Goal: Task Accomplishment & Management: Manage account settings

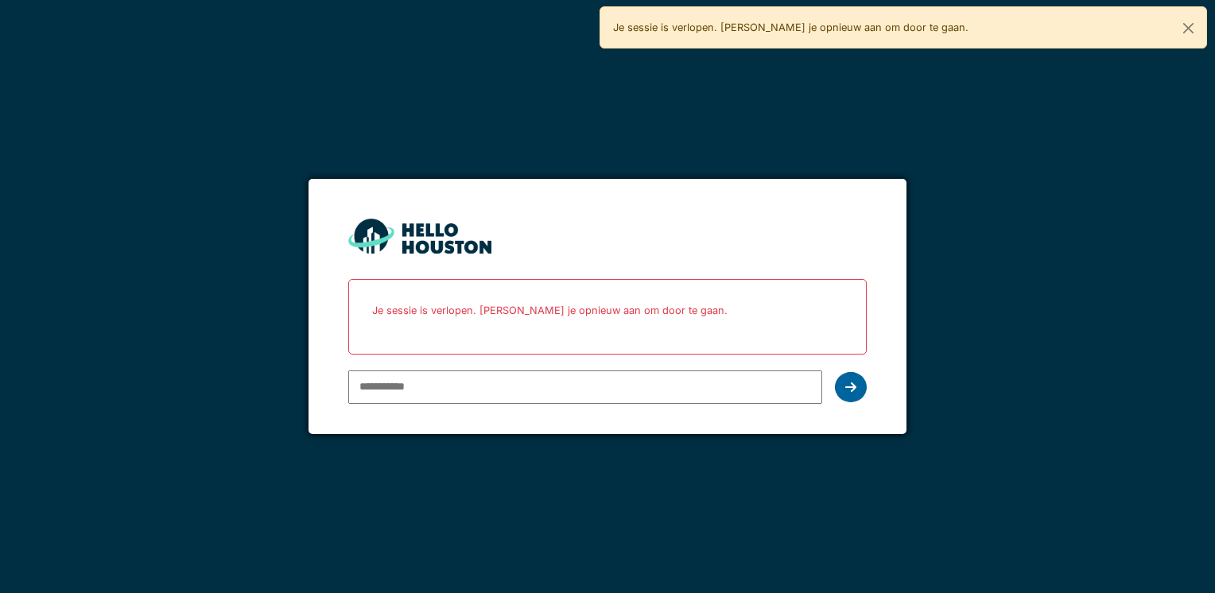
type input "**********"
click at [847, 386] on icon at bounding box center [850, 387] width 11 height 13
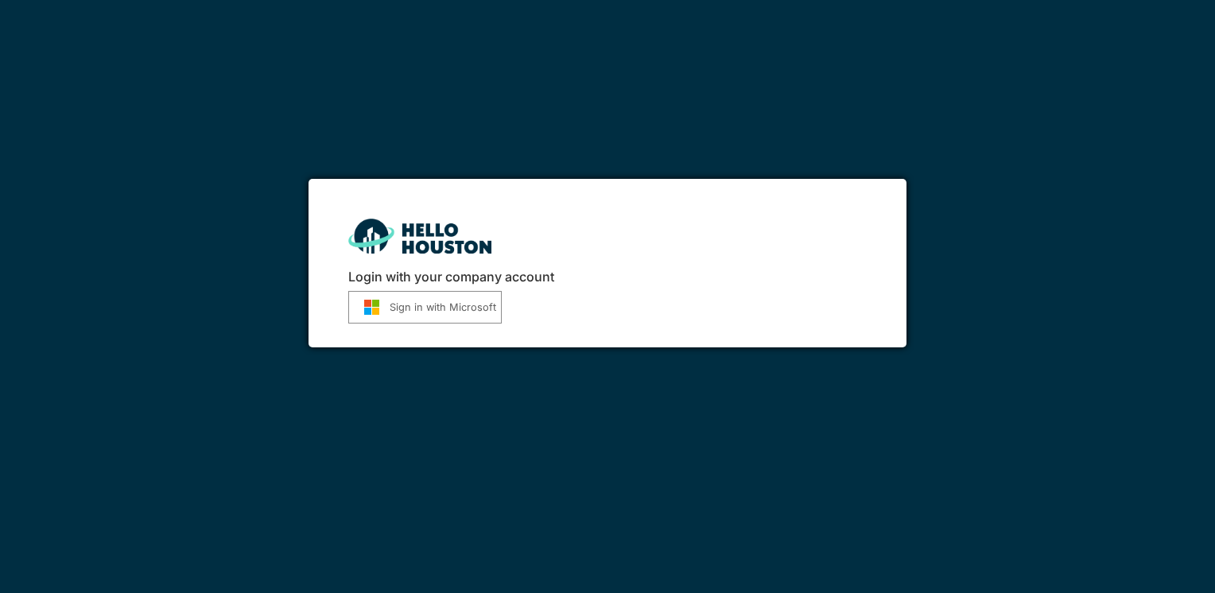
drag, startPoint x: 415, startPoint y: 307, endPoint x: 430, endPoint y: 309, distance: 15.3
click at [415, 307] on button "Sign in with Microsoft" at bounding box center [424, 307] width 153 height 33
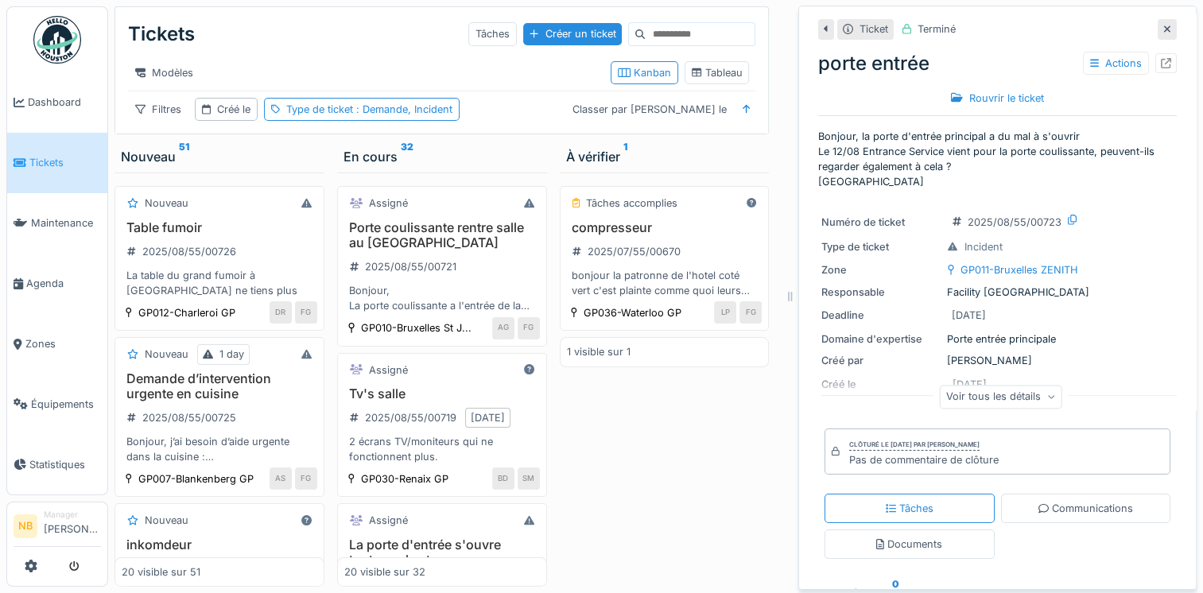
click at [1163, 24] on icon at bounding box center [1167, 29] width 8 height 10
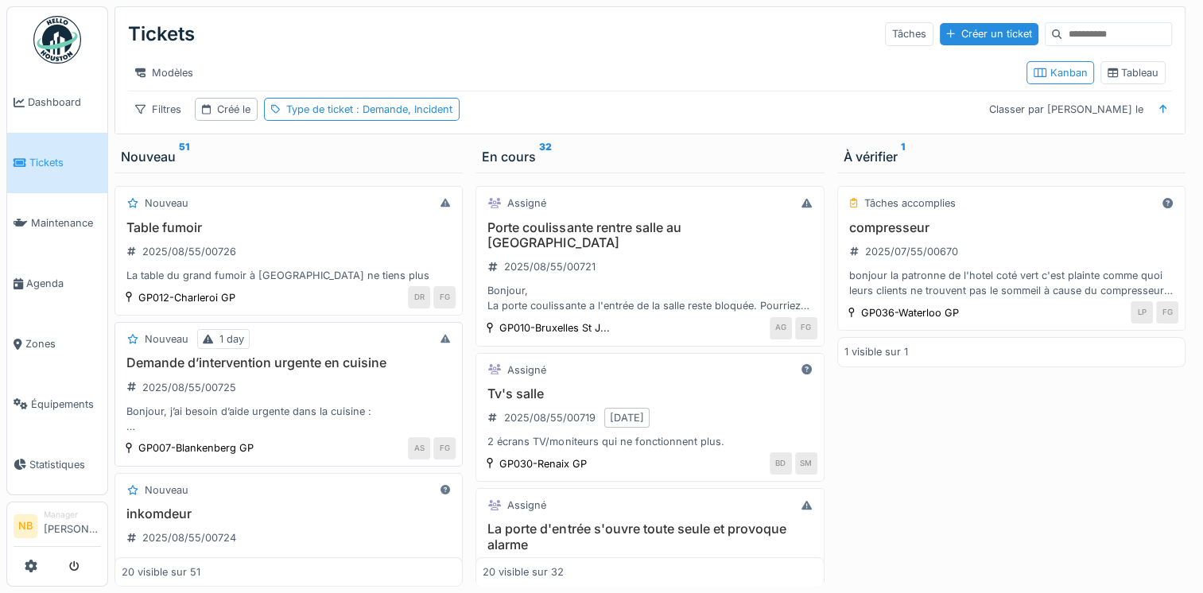
click at [387, 397] on div "Demande d’intervention urgente en cuisine 2025/08/55/00725 Bonjour, j’ai besoin…" at bounding box center [289, 394] width 334 height 79
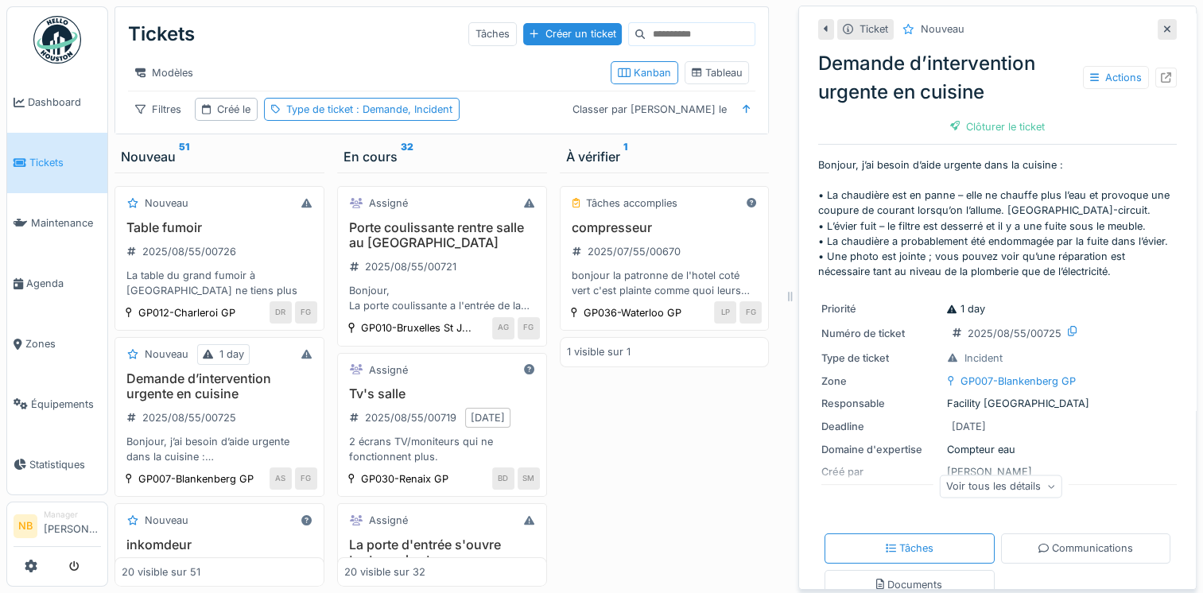
click at [1163, 32] on icon at bounding box center [1167, 29] width 8 height 10
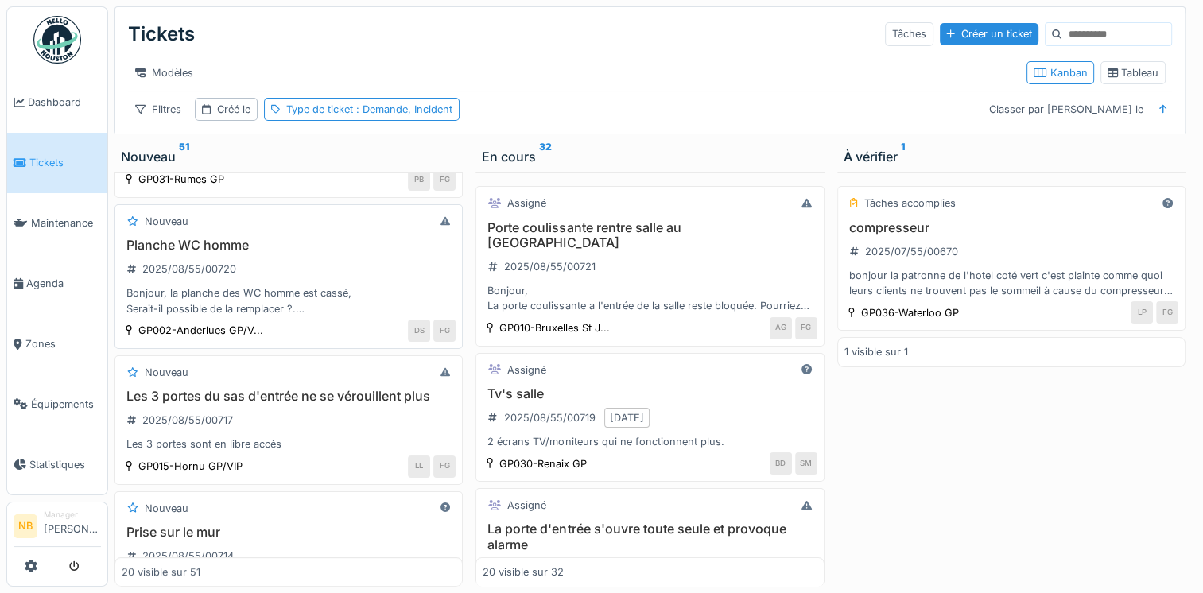
scroll to position [742, 0]
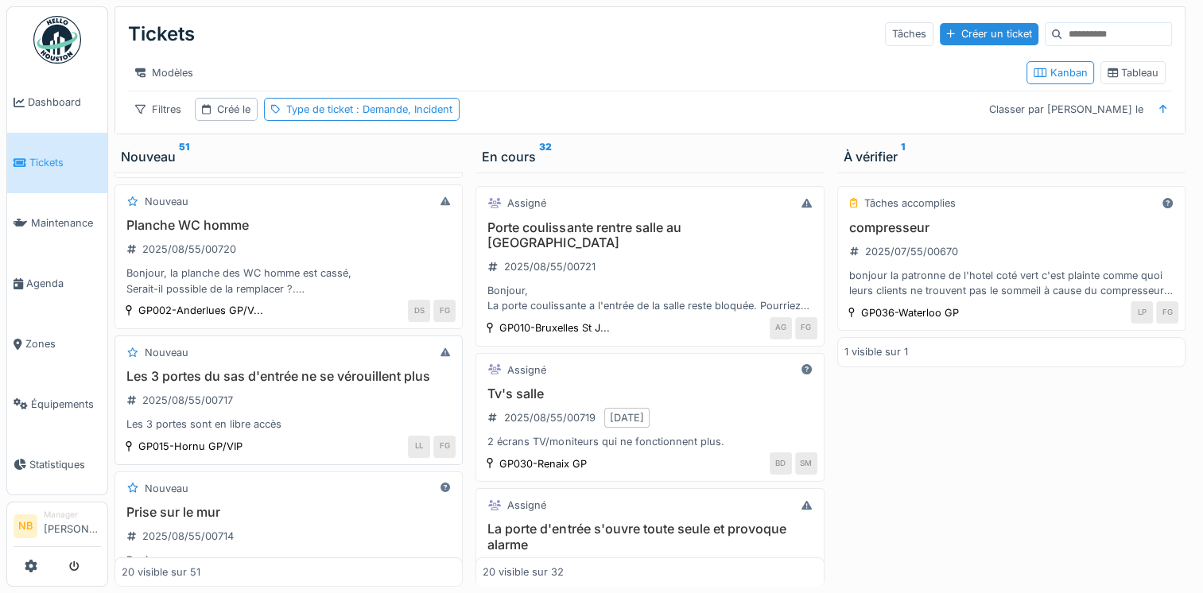
click at [346, 428] on div "Les 3 portes sont en libre accès" at bounding box center [289, 424] width 334 height 15
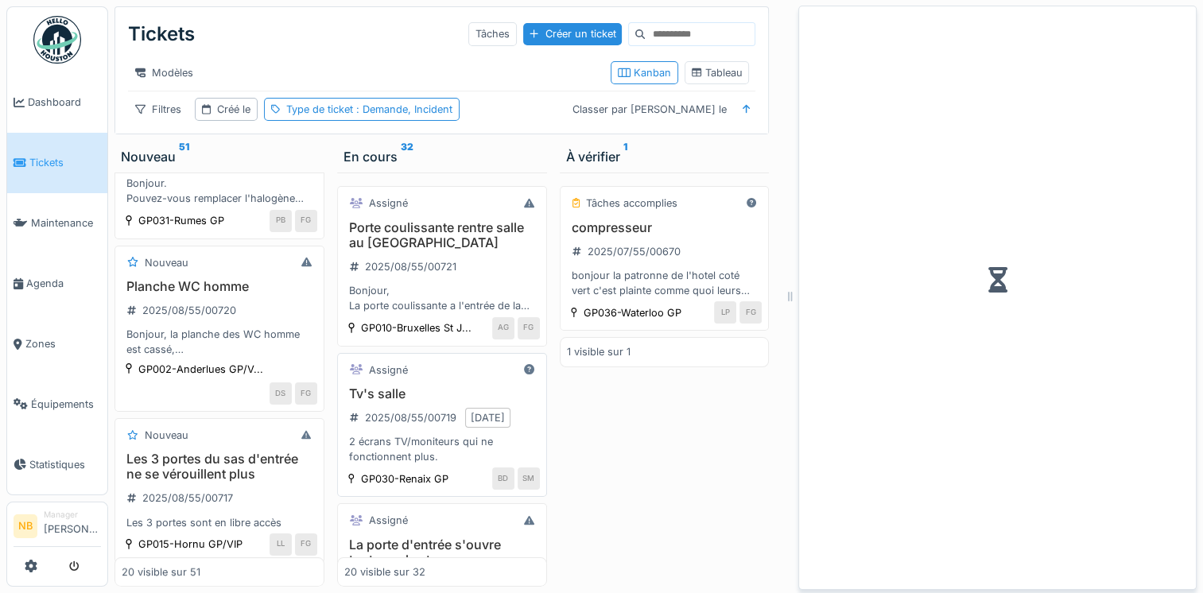
scroll to position [865, 0]
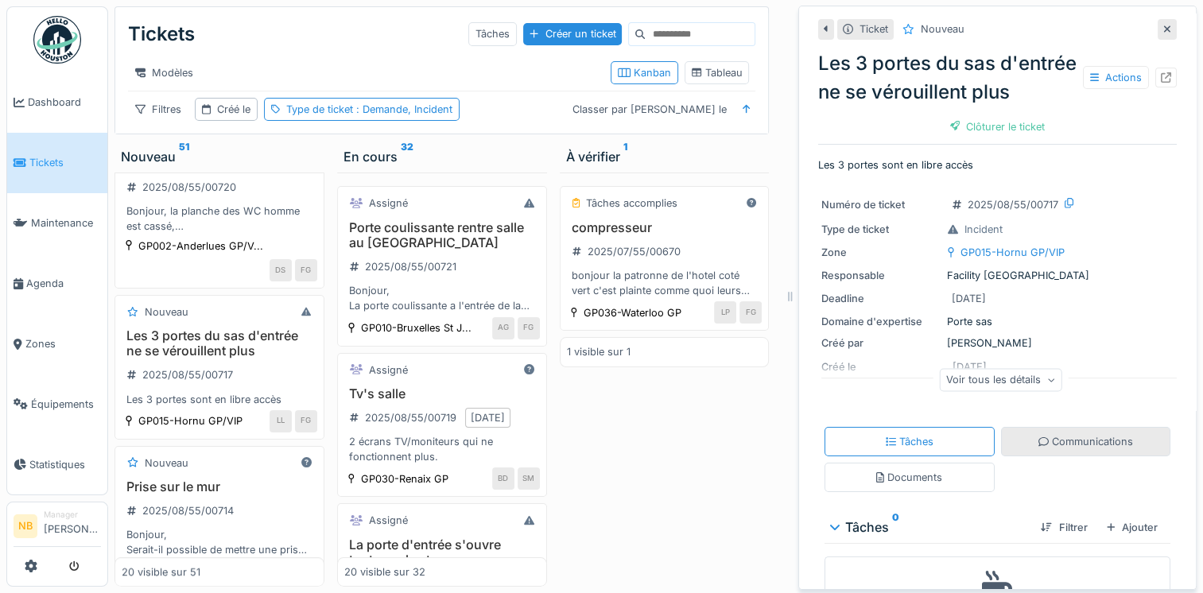
click at [1053, 449] on div "Communications" at bounding box center [1085, 441] width 95 height 15
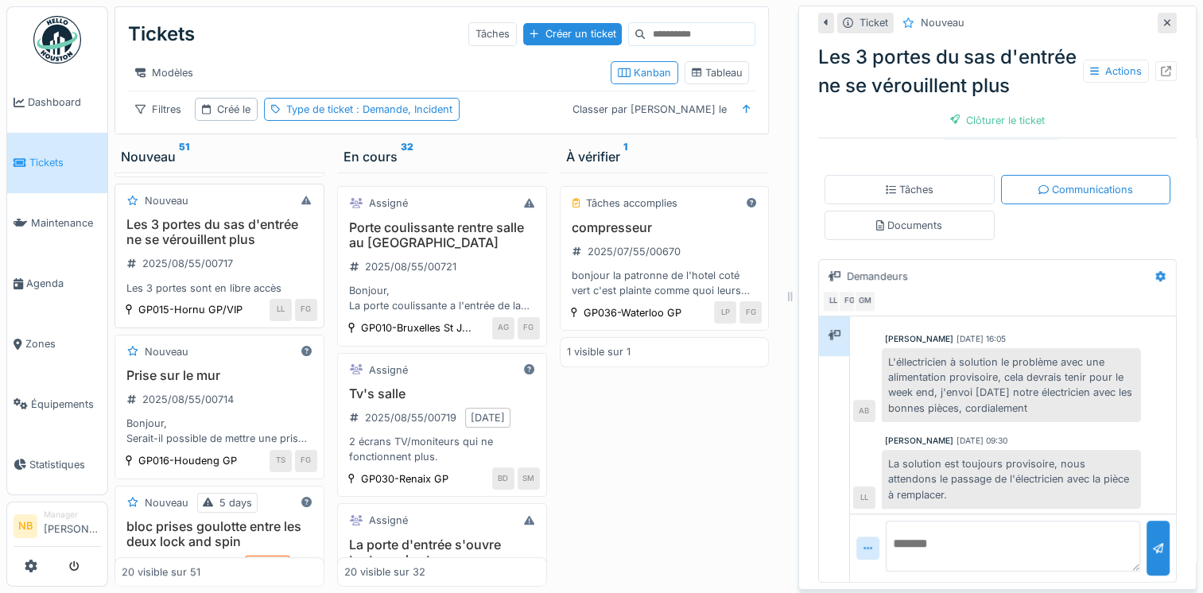
scroll to position [1050, 0]
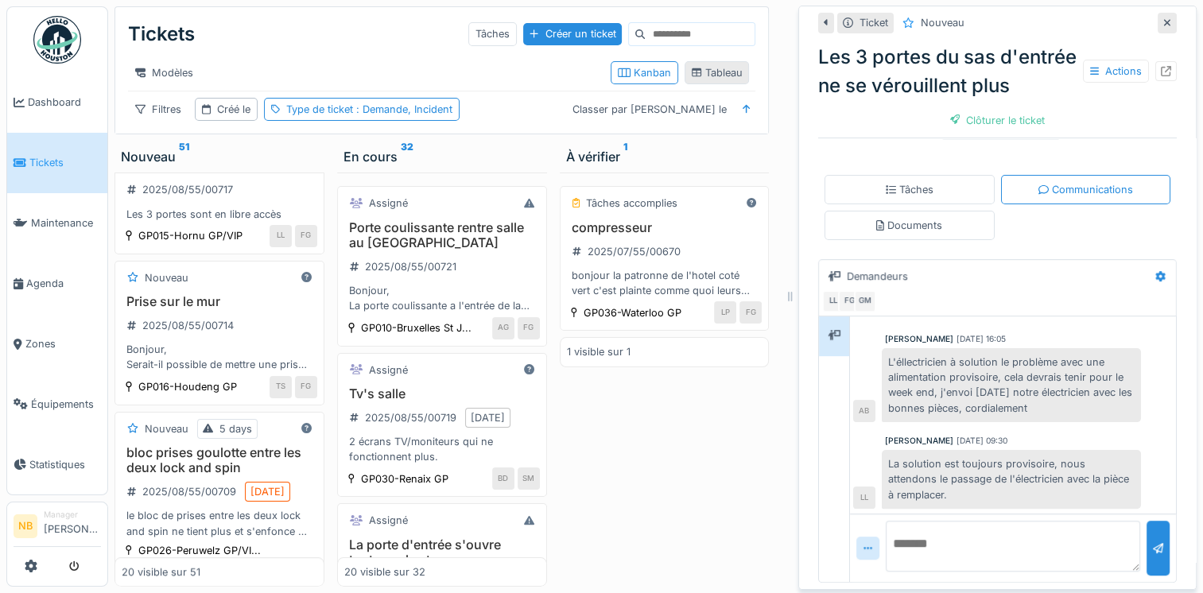
drag, startPoint x: 1142, startPoint y: 14, endPoint x: 1095, endPoint y: 56, distance: 62.5
click at [1163, 17] on icon at bounding box center [1167, 22] width 8 height 10
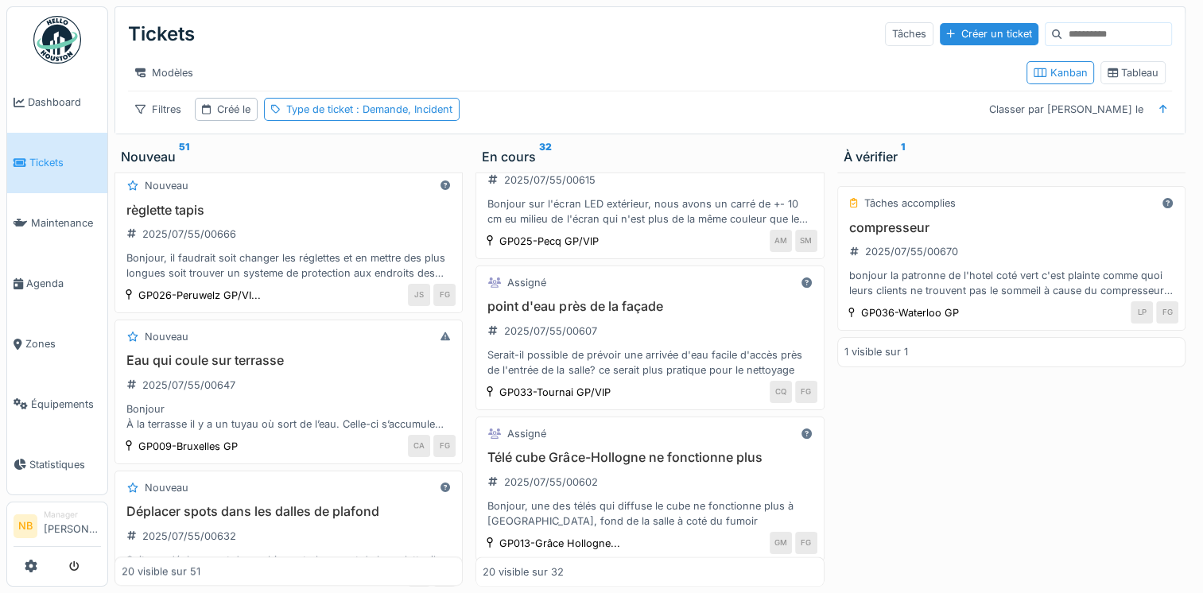
scroll to position [2661, 0]
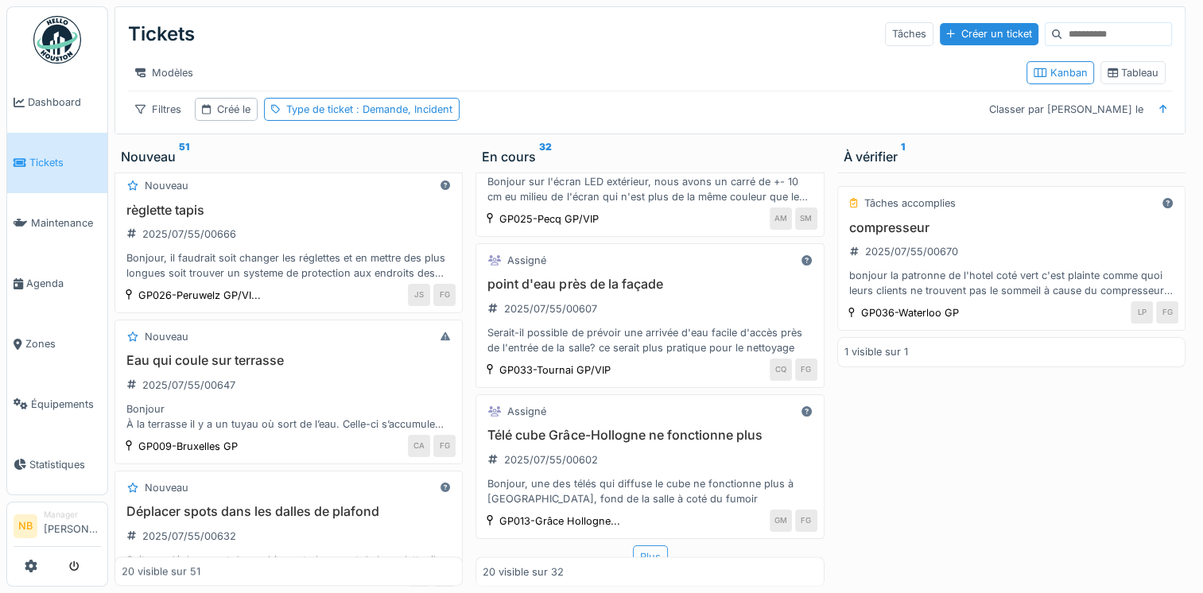
click at [634, 545] on div "Plus" at bounding box center [650, 556] width 35 height 23
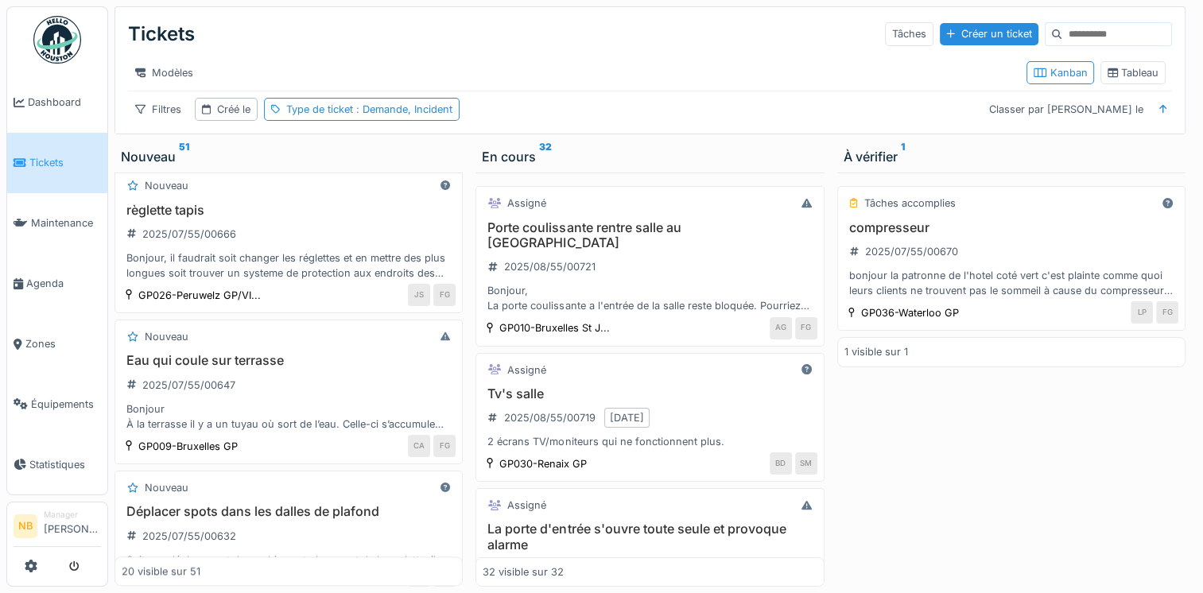
scroll to position [0, 0]
